Goal: Information Seeking & Learning: Compare options

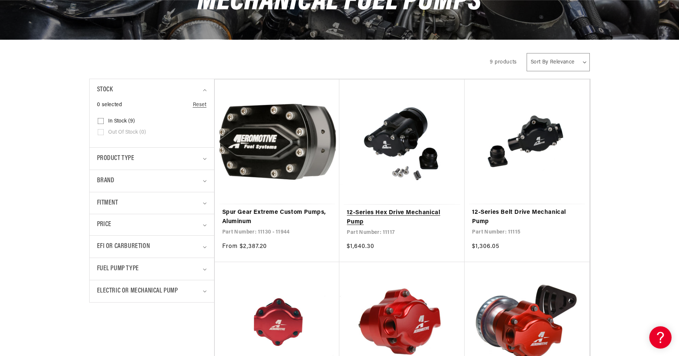
click at [388, 213] on link "12-Series Hex Drive Mechanical Pump" at bounding box center [402, 217] width 110 height 19
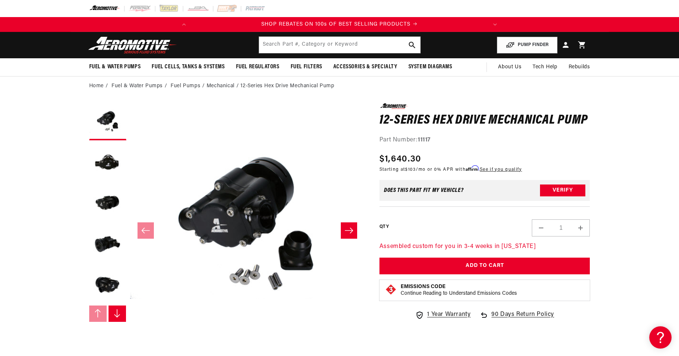
click at [352, 233] on icon "Slide right" at bounding box center [349, 230] width 9 height 7
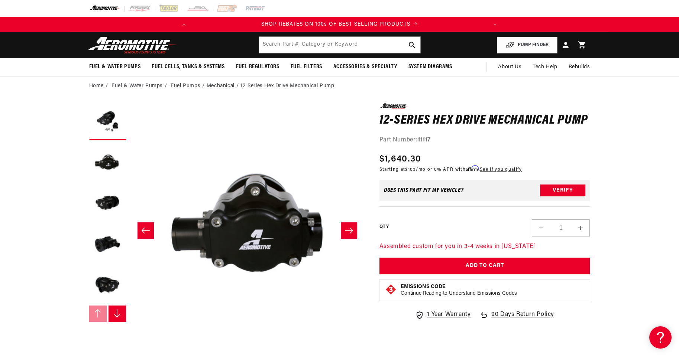
scroll to position [0, 235]
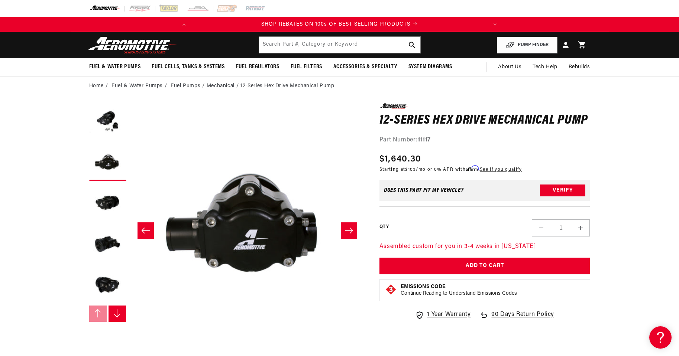
click at [352, 233] on icon "Slide right" at bounding box center [349, 230] width 9 height 7
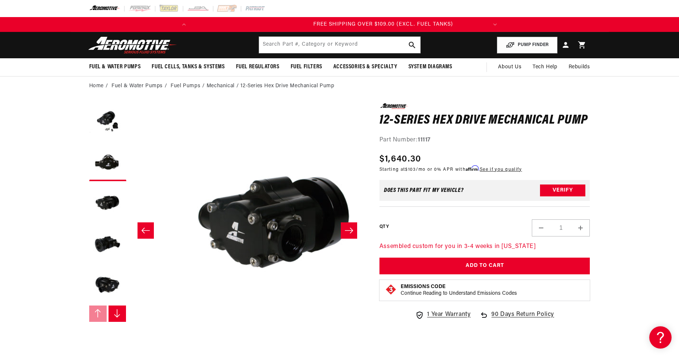
scroll to position [0, 469]
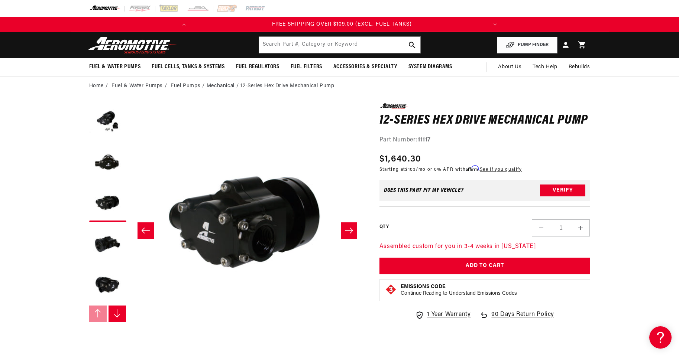
click at [352, 233] on icon "Slide right" at bounding box center [349, 230] width 9 height 7
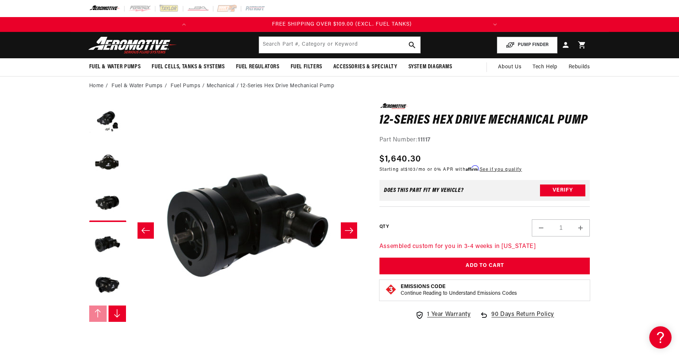
scroll to position [0, 704]
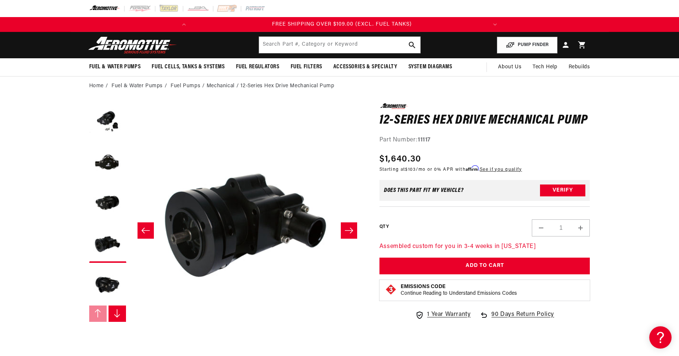
click at [352, 233] on icon "Slide right" at bounding box center [349, 230] width 9 height 7
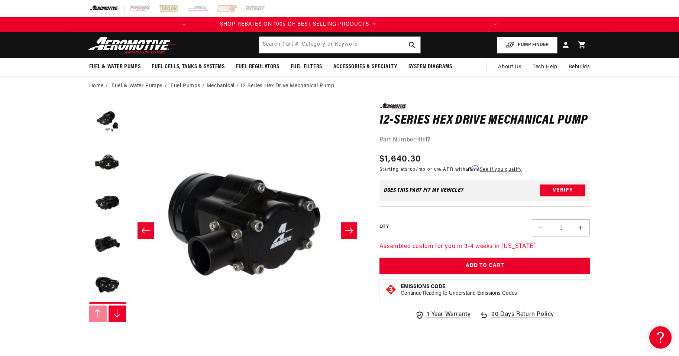
scroll to position [0, 0]
click at [352, 233] on icon "Slide right" at bounding box center [349, 230] width 9 height 7
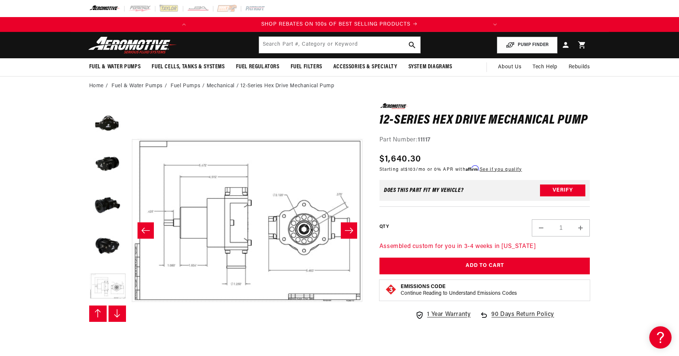
scroll to position [41, 0]
click at [352, 233] on icon "Slide right" at bounding box center [349, 230] width 9 height 7
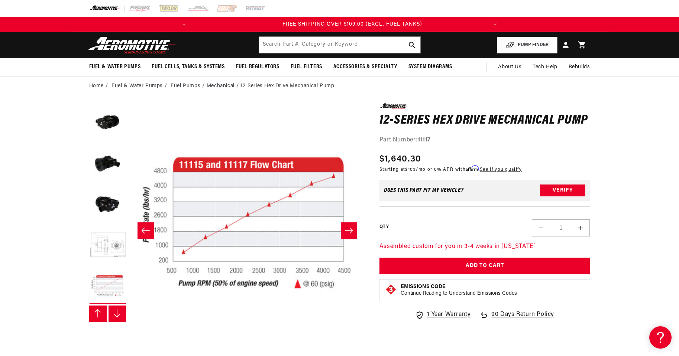
scroll to position [0, 294]
click at [352, 233] on icon "Slide right" at bounding box center [349, 230] width 9 height 7
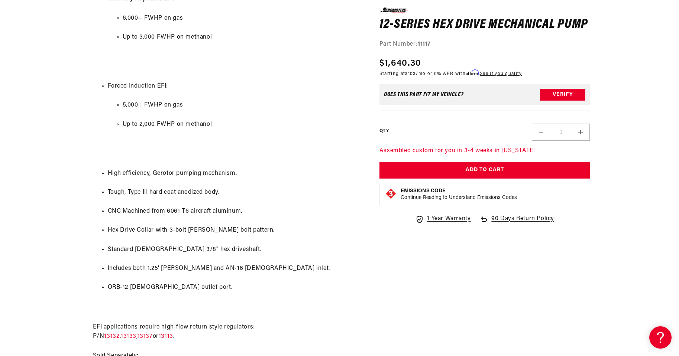
scroll to position [0, 41]
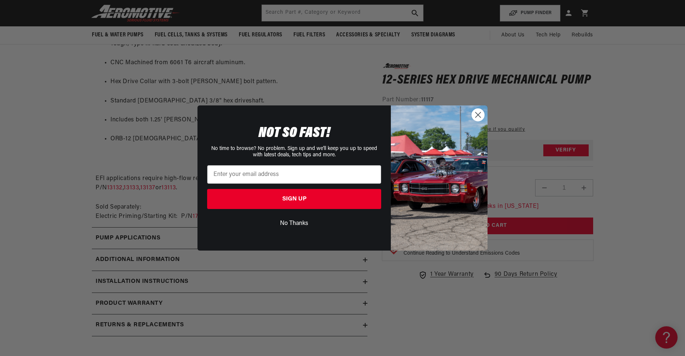
click at [477, 112] on circle "Close dialog" at bounding box center [478, 115] width 12 height 12
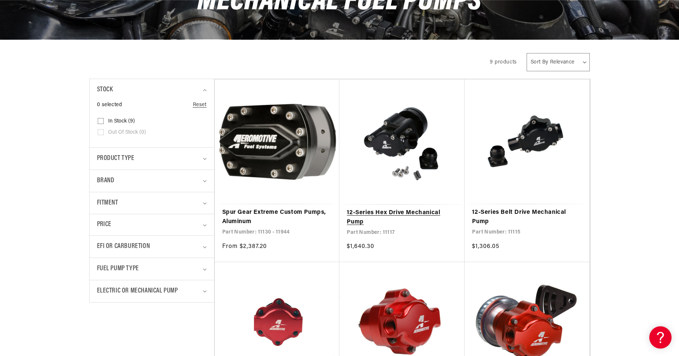
scroll to position [0, 294]
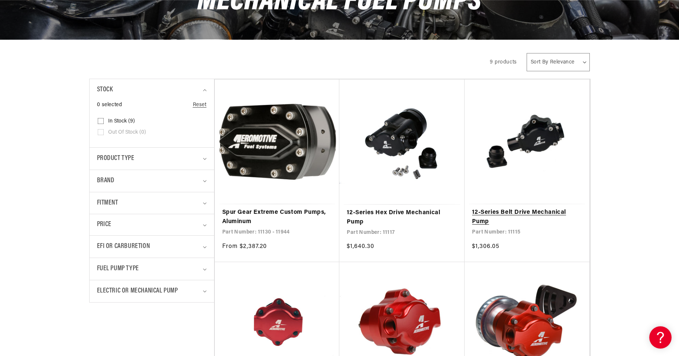
click at [500, 210] on link "12-Series Belt Drive Mechanical Pump" at bounding box center [527, 217] width 110 height 19
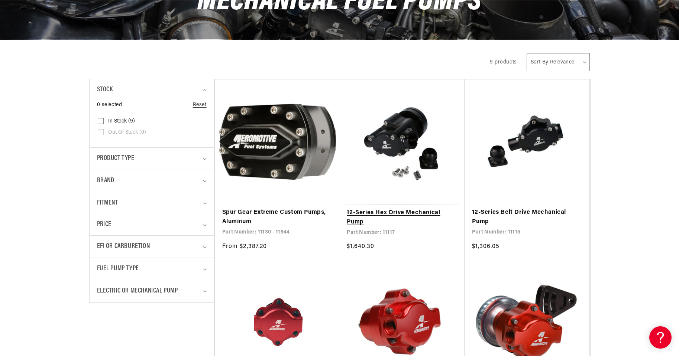
scroll to position [0, 0]
click at [390, 208] on link "12-Series Hex Drive Mechanical Pump" at bounding box center [402, 217] width 110 height 19
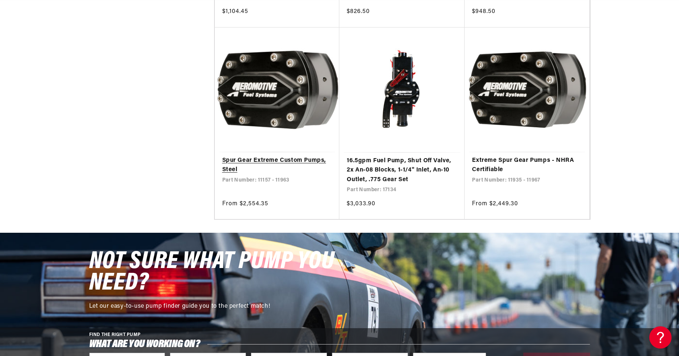
scroll to position [520, 0]
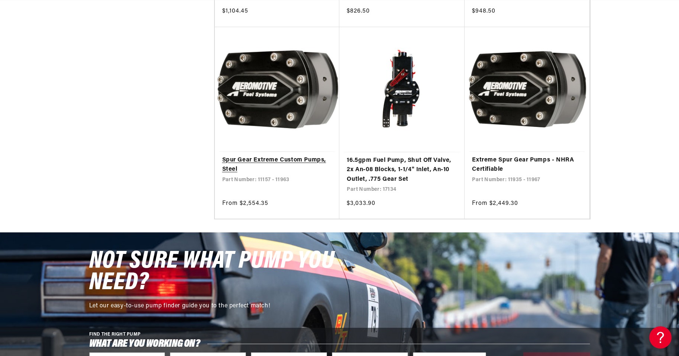
click at [263, 162] on link "Spur Gear Extreme Custom Pumps, Steel" at bounding box center [277, 165] width 110 height 19
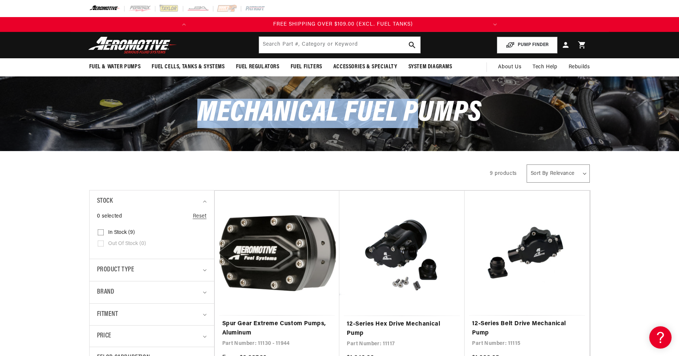
scroll to position [0, 294]
drag, startPoint x: 218, startPoint y: 111, endPoint x: 475, endPoint y: 105, distance: 257.6
click at [475, 105] on span "Mechanical Fuel Pumps" at bounding box center [339, 113] width 284 height 29
click at [481, 106] on span "Mechanical Fuel Pumps" at bounding box center [339, 113] width 284 height 29
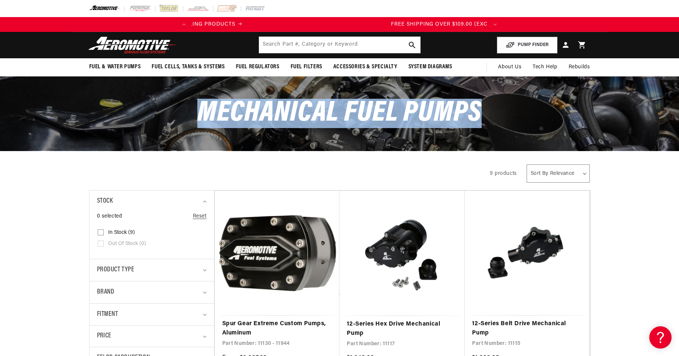
drag, startPoint x: 481, startPoint y: 106, endPoint x: 204, endPoint y: 114, distance: 277.0
click at [191, 121] on div "Mechanical Fuel Pumps" at bounding box center [340, 114] width 538 height 74
copy span "Mechanical Fuel Pumps"
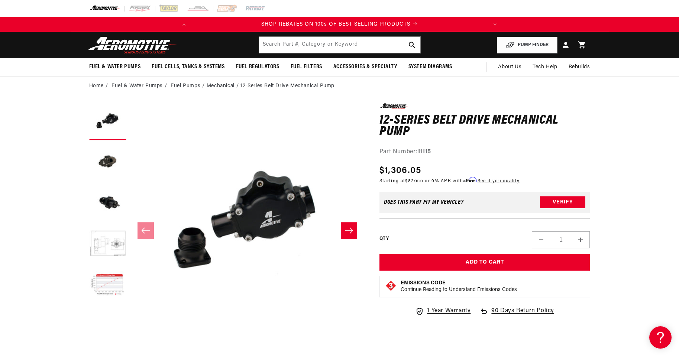
click at [347, 231] on icon "Slide right" at bounding box center [349, 231] width 8 height 6
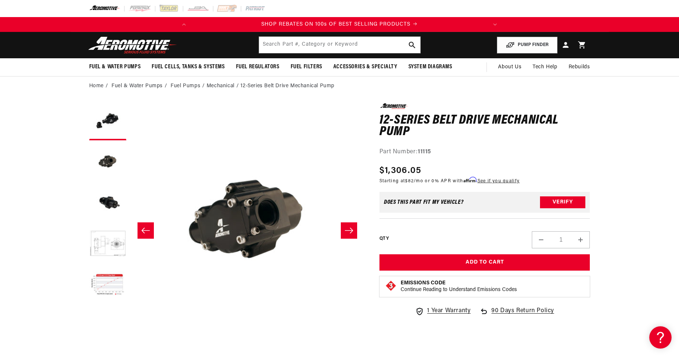
click at [347, 231] on icon "Slide right" at bounding box center [349, 231] width 8 height 6
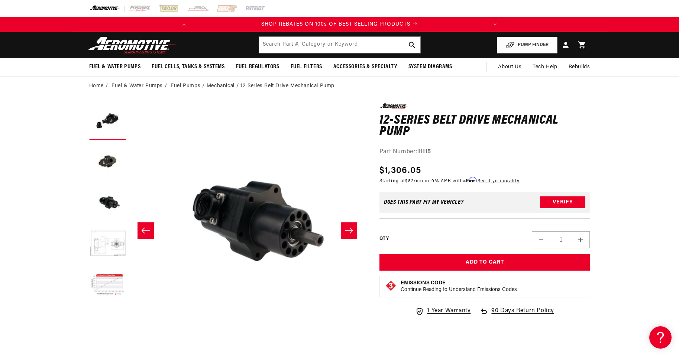
click at [347, 231] on icon "Slide right" at bounding box center [349, 231] width 8 height 6
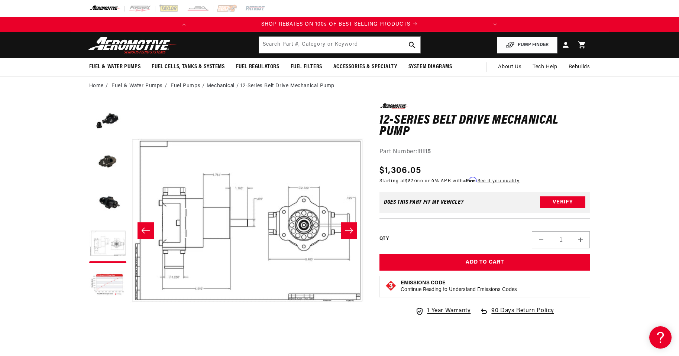
click at [347, 231] on icon "Slide right" at bounding box center [349, 231] width 8 height 6
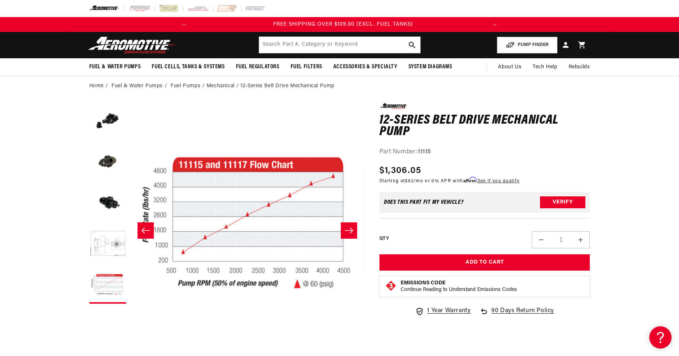
scroll to position [0, 294]
click at [347, 231] on icon "Slide right" at bounding box center [349, 231] width 8 height 6
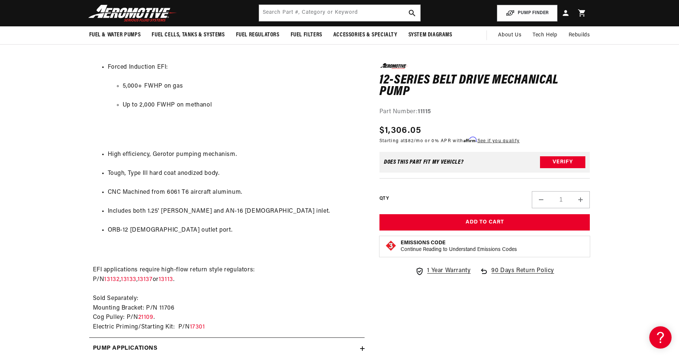
scroll to position [0, 0]
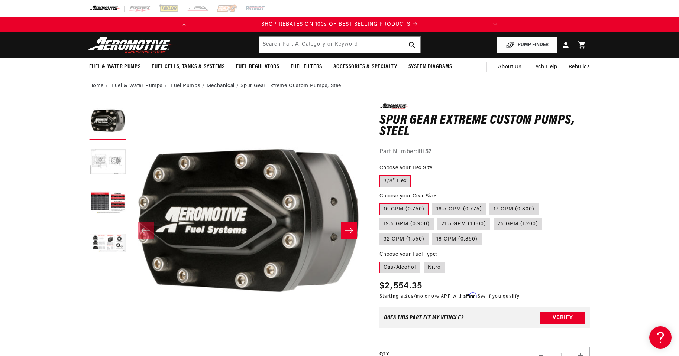
click at [349, 230] on icon "Slide right" at bounding box center [349, 230] width 9 height 7
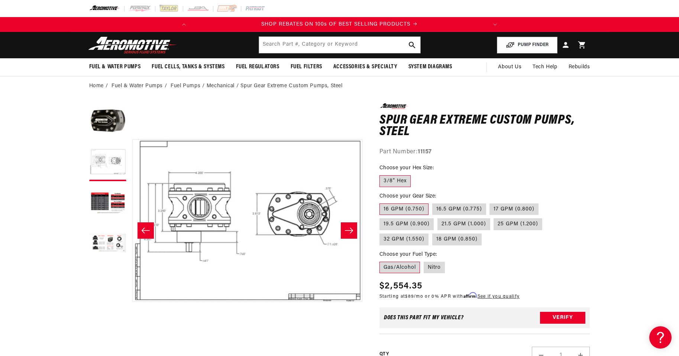
click at [349, 230] on icon "Slide right" at bounding box center [349, 230] width 9 height 7
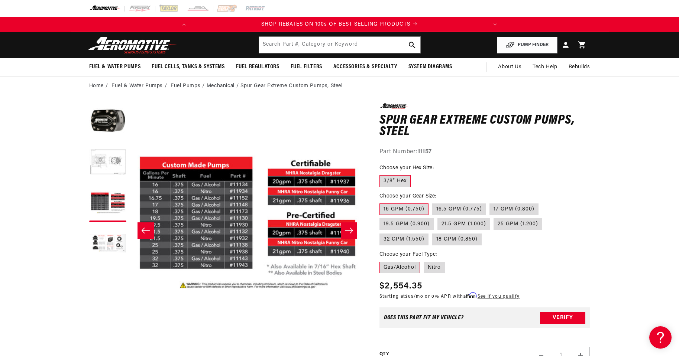
click at [349, 230] on icon "Slide right" at bounding box center [349, 230] width 9 height 7
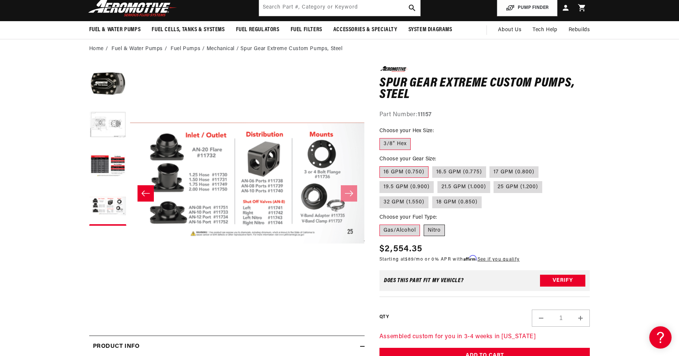
scroll to position [0, 294]
click at [437, 232] on label "Nitro" at bounding box center [434, 231] width 21 height 12
click at [424, 224] on input "Nitro" at bounding box center [424, 223] width 0 height 0
radio input "true"
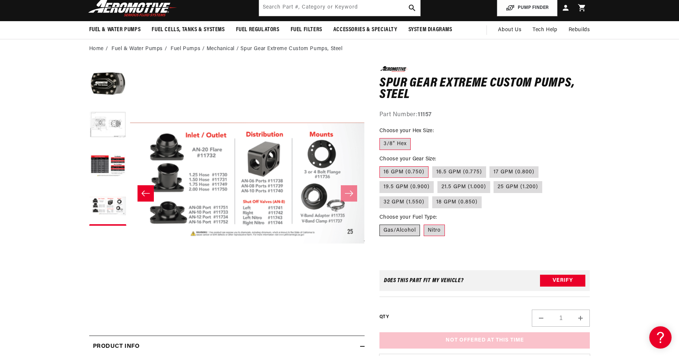
click at [399, 229] on label "Gas/Alcohol" at bounding box center [399, 231] width 41 height 12
click at [382, 224] on input "Gas/Alcohol" at bounding box center [381, 223] width 0 height 0
radio input "true"
click at [421, 229] on fieldset "Choose your Fuel Type: Gas/Alcohol Nitro" at bounding box center [484, 226] width 211 height 24
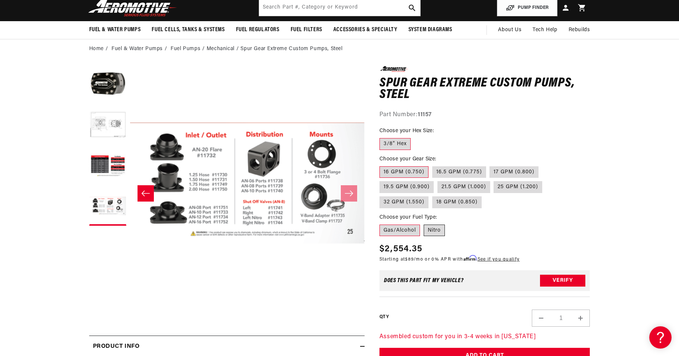
click at [432, 229] on label "Nitro" at bounding box center [434, 231] width 21 height 12
click at [424, 224] on input "Nitro" at bounding box center [424, 223] width 0 height 0
radio input "true"
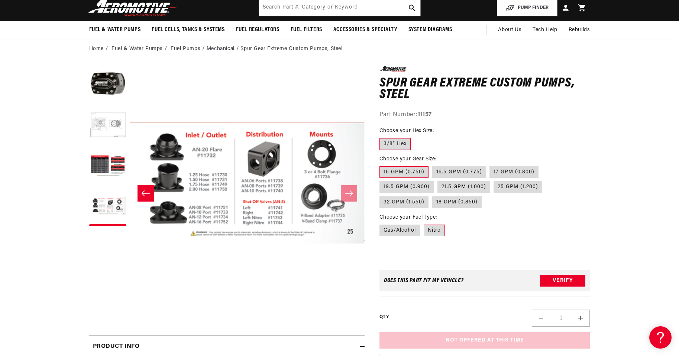
click at [391, 145] on label "3/8" Hex" at bounding box center [394, 144] width 31 height 12
click at [382, 137] on input "3/8" Hex" at bounding box center [381, 137] width 0 height 0
click at [411, 173] on label "16 GPM (0.750)" at bounding box center [403, 173] width 49 height 12
click at [382, 165] on input "16 GPM (0.750)" at bounding box center [381, 165] width 0 height 0
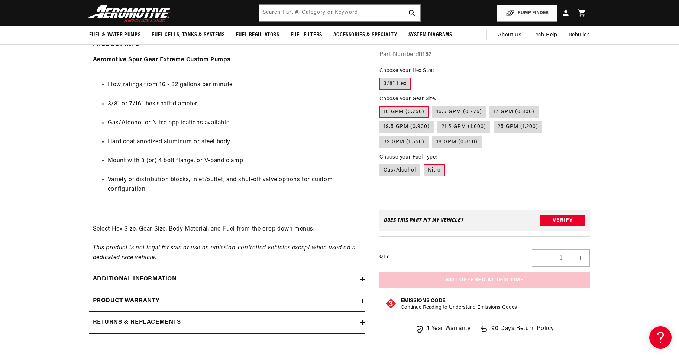
scroll to position [223, 0]
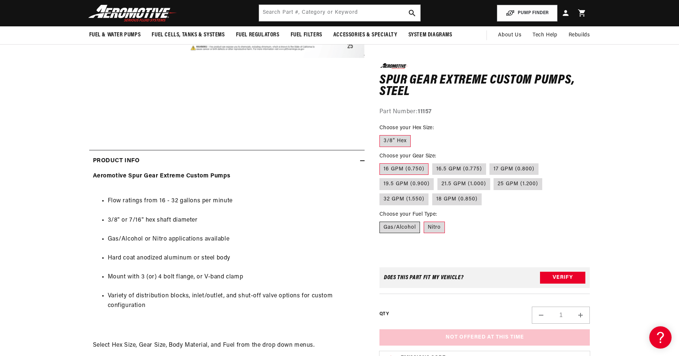
click at [399, 227] on label "Gas/Alcohol" at bounding box center [399, 228] width 41 height 12
click at [382, 220] on input "Gas/Alcohol" at bounding box center [381, 220] width 0 height 0
radio input "true"
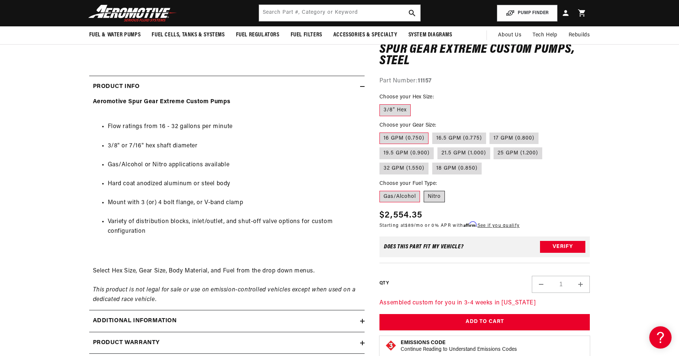
scroll to position [0, 294]
click at [433, 196] on label "Nitro" at bounding box center [434, 197] width 21 height 12
click at [424, 190] on input "Nitro" at bounding box center [424, 190] width 0 height 0
radio input "true"
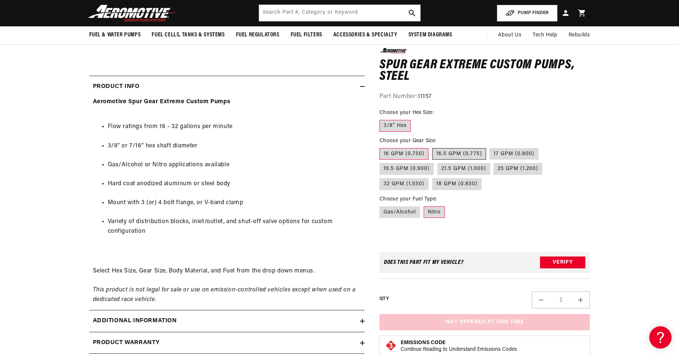
click at [447, 154] on label "16.5 GPM (0.775)" at bounding box center [459, 154] width 54 height 12
click at [433, 147] on input "16.5 GPM (0.775)" at bounding box center [432, 147] width 0 height 0
radio input "true"
click at [405, 156] on label "16 GPM (0.750)" at bounding box center [403, 154] width 49 height 12
click at [382, 147] on input "16 GPM (0.750)" at bounding box center [381, 147] width 0 height 0
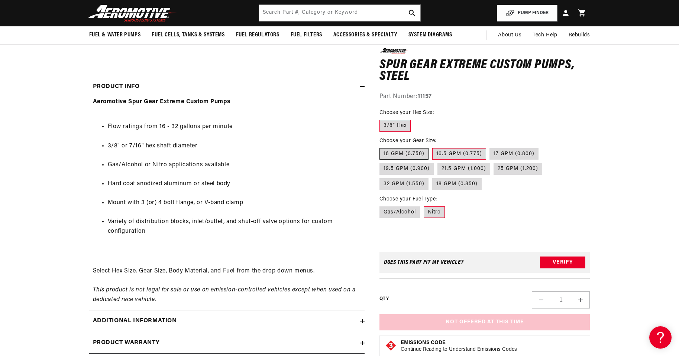
radio input "true"
click at [405, 214] on label "Gas/Alcohol" at bounding box center [399, 212] width 41 height 12
click at [382, 205] on input "Gas/Alcohol" at bounding box center [381, 205] width 0 height 0
radio input "true"
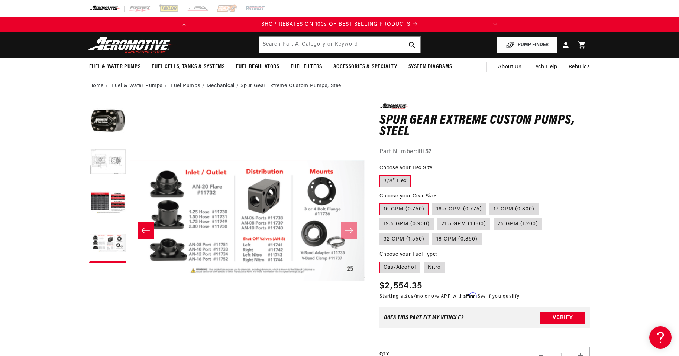
click at [143, 227] on button "Slide left" at bounding box center [146, 231] width 16 height 16
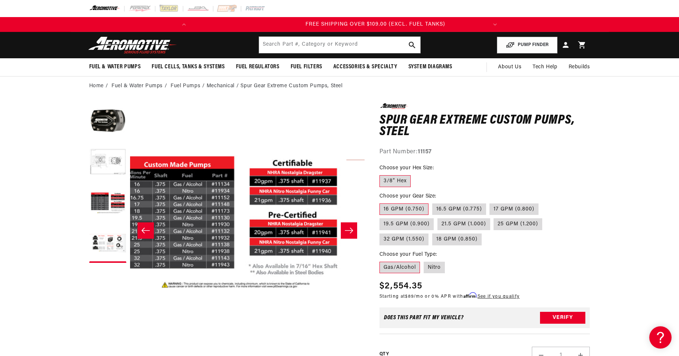
click at [143, 227] on button "Slide left" at bounding box center [146, 231] width 16 height 16
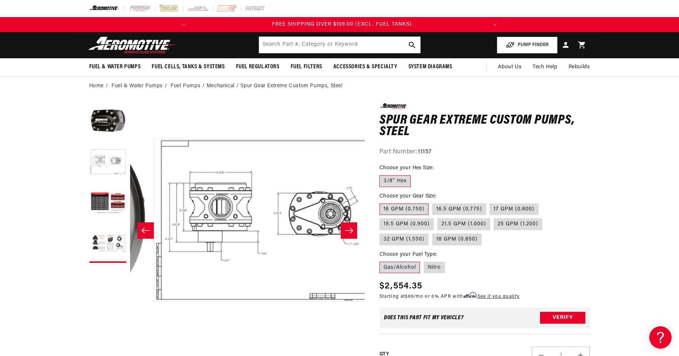
click at [143, 227] on button "Slide left" at bounding box center [146, 231] width 16 height 16
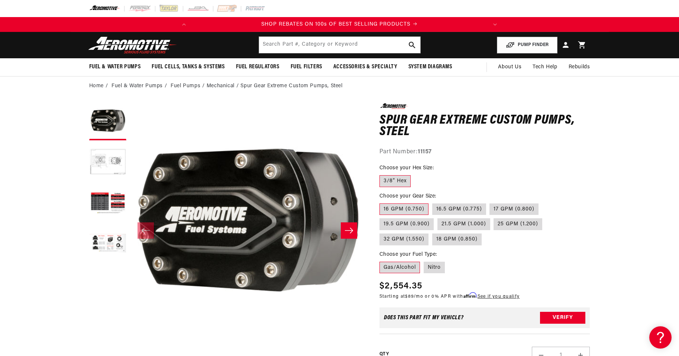
click at [343, 230] on button "Slide right" at bounding box center [349, 231] width 16 height 16
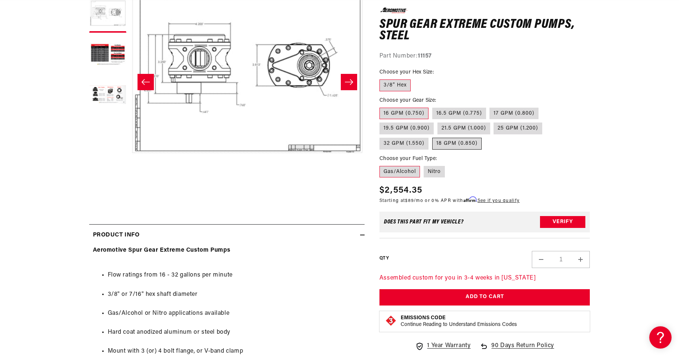
click at [440, 146] on label "18 GPM (0.850)" at bounding box center [456, 144] width 49 height 12
click at [433, 137] on input "18 GPM (0.850)" at bounding box center [432, 136] width 0 height 0
radio input "true"
click at [398, 143] on label "32 GPM (1.550)" at bounding box center [403, 144] width 49 height 12
click at [546, 122] on input "32 GPM (1.550)" at bounding box center [546, 121] width 0 height 0
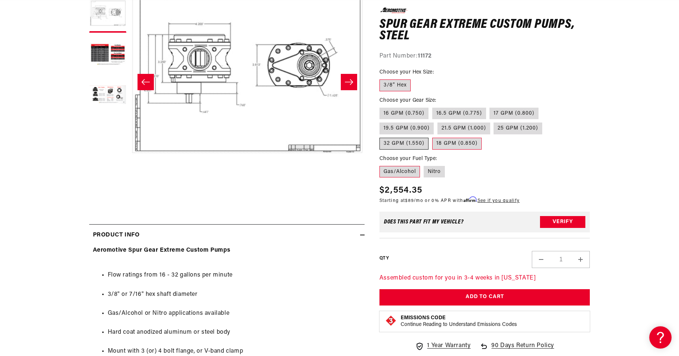
radio input "true"
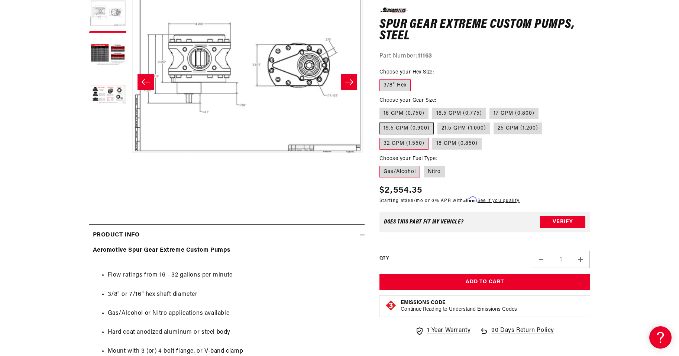
click at [400, 129] on label "19.5 GPM (0.900)" at bounding box center [406, 129] width 54 height 12
click at [542, 106] on input "19.5 GPM (0.900)" at bounding box center [542, 106] width 0 height 0
radio input "true"
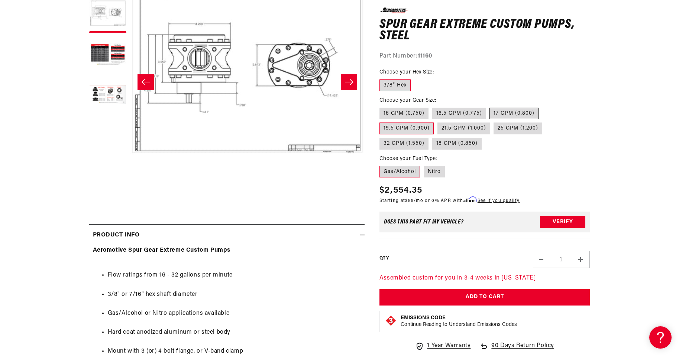
click at [502, 111] on label "17 GPM (0.800)" at bounding box center [513, 113] width 49 height 12
click at [490, 106] on input "17 GPM (0.800)" at bounding box center [490, 106] width 0 height 0
radio input "true"
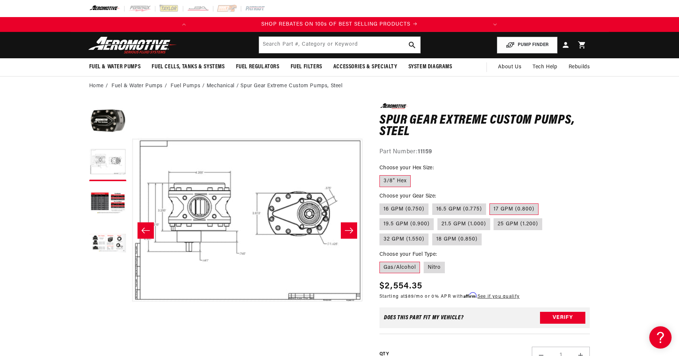
click at [145, 233] on icon "Slide left" at bounding box center [145, 230] width 9 height 7
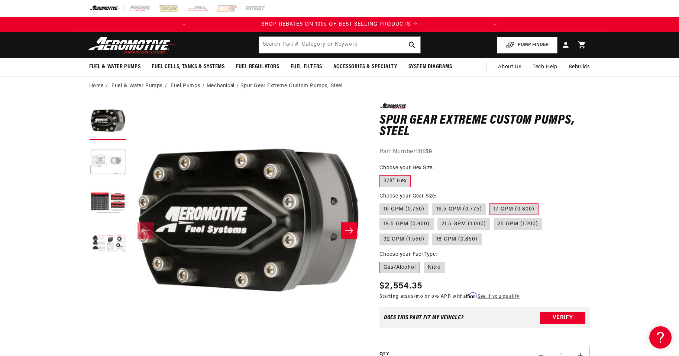
click at [345, 227] on icon "Slide right" at bounding box center [349, 230] width 9 height 7
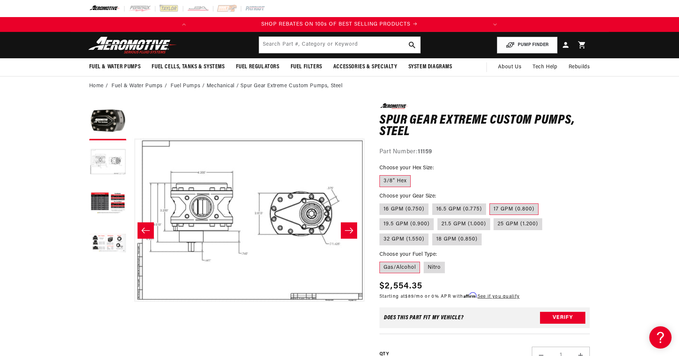
click at [345, 227] on icon "Slide right" at bounding box center [349, 230] width 9 height 7
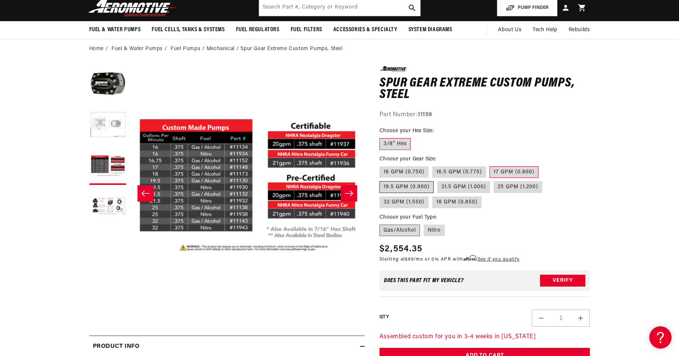
click at [413, 193] on label "19.5 GPM (0.900)" at bounding box center [406, 187] width 54 height 12
click at [542, 165] on input "19.5 GPM (0.900)" at bounding box center [542, 165] width 0 height 0
radio input "true"
click at [413, 190] on label "19.5 GPM (0.900)" at bounding box center [406, 187] width 54 height 12
click at [542, 165] on input "19.5 GPM (0.900)" at bounding box center [542, 165] width 0 height 0
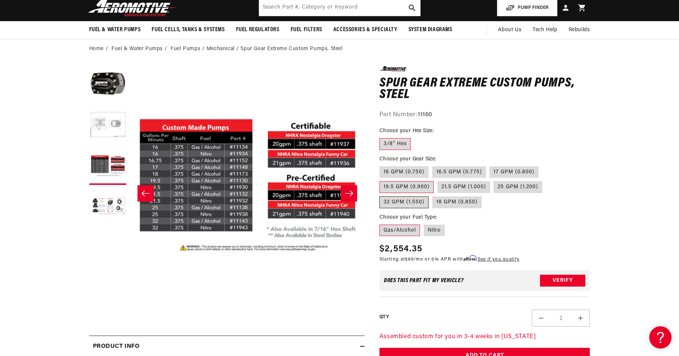
click at [411, 205] on label "32 GPM (1.550)" at bounding box center [403, 203] width 49 height 12
click at [546, 180] on input "32 GPM (1.550)" at bounding box center [546, 180] width 0 height 0
radio input "true"
